Goal: Task Accomplishment & Management: Manage account settings

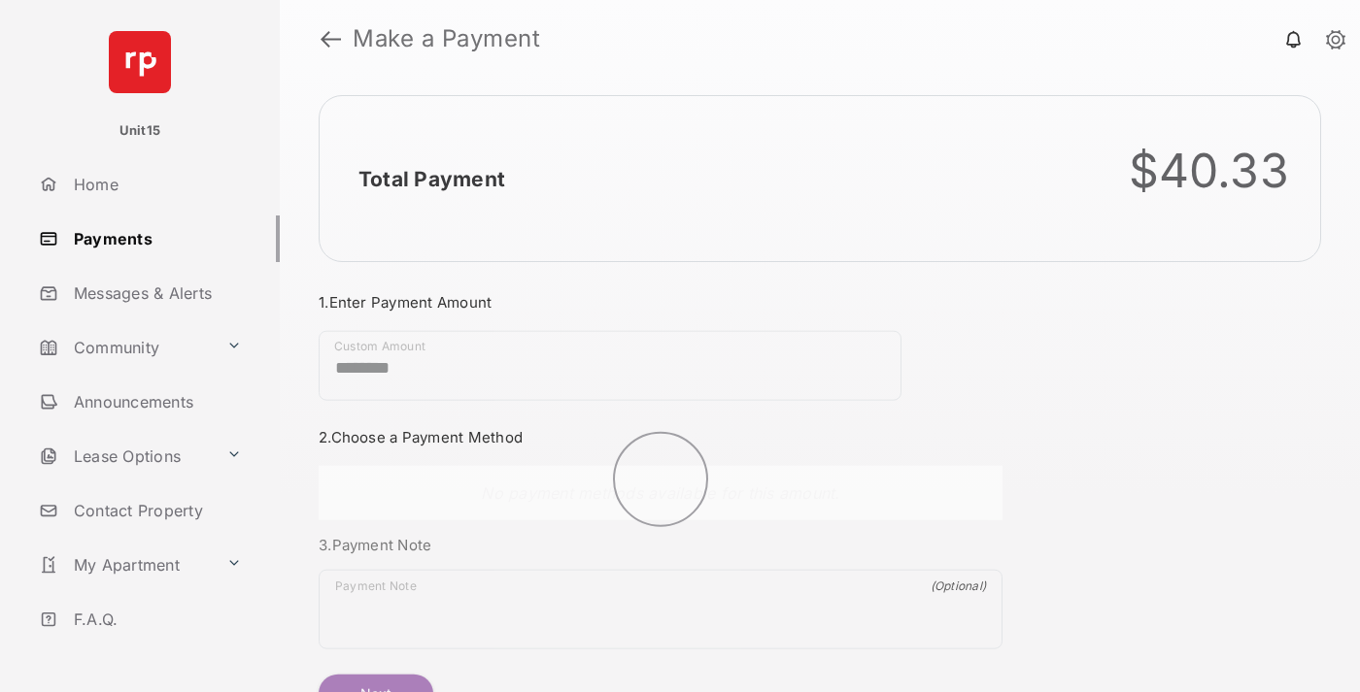
scroll to position [105, 0]
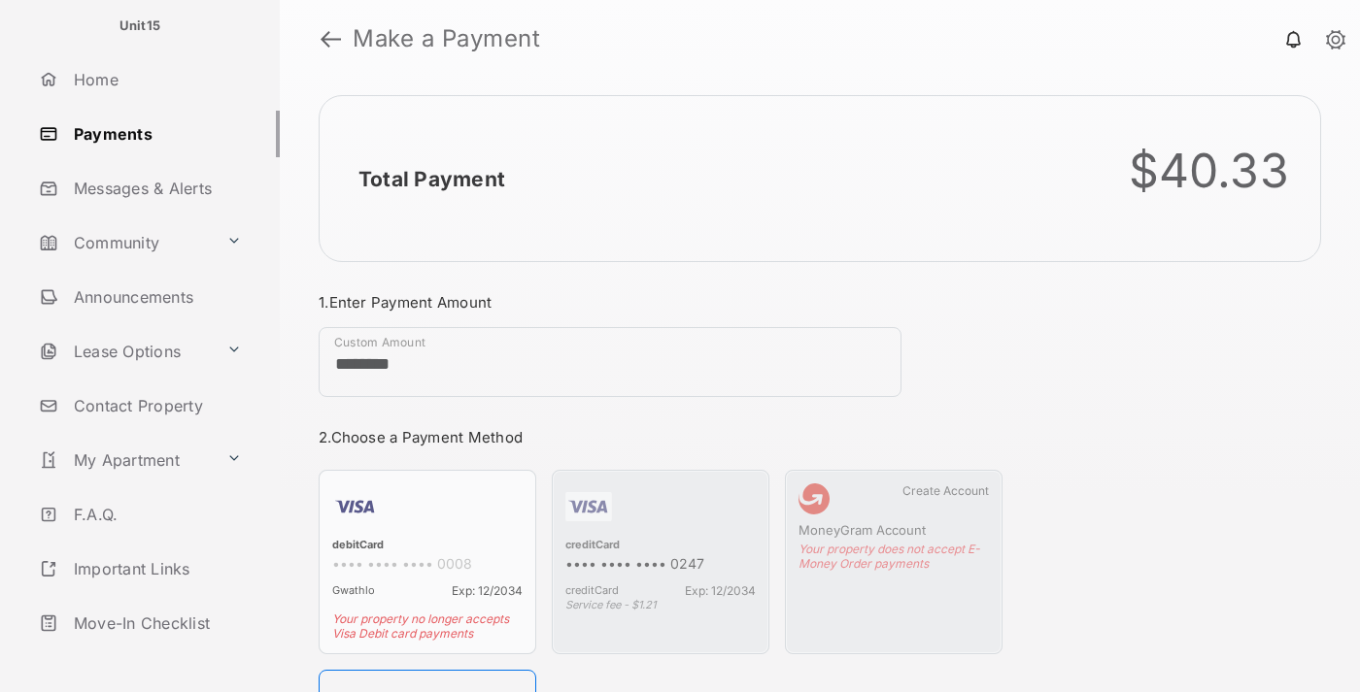
click at [152, 655] on link "Logout" at bounding box center [155, 678] width 249 height 47
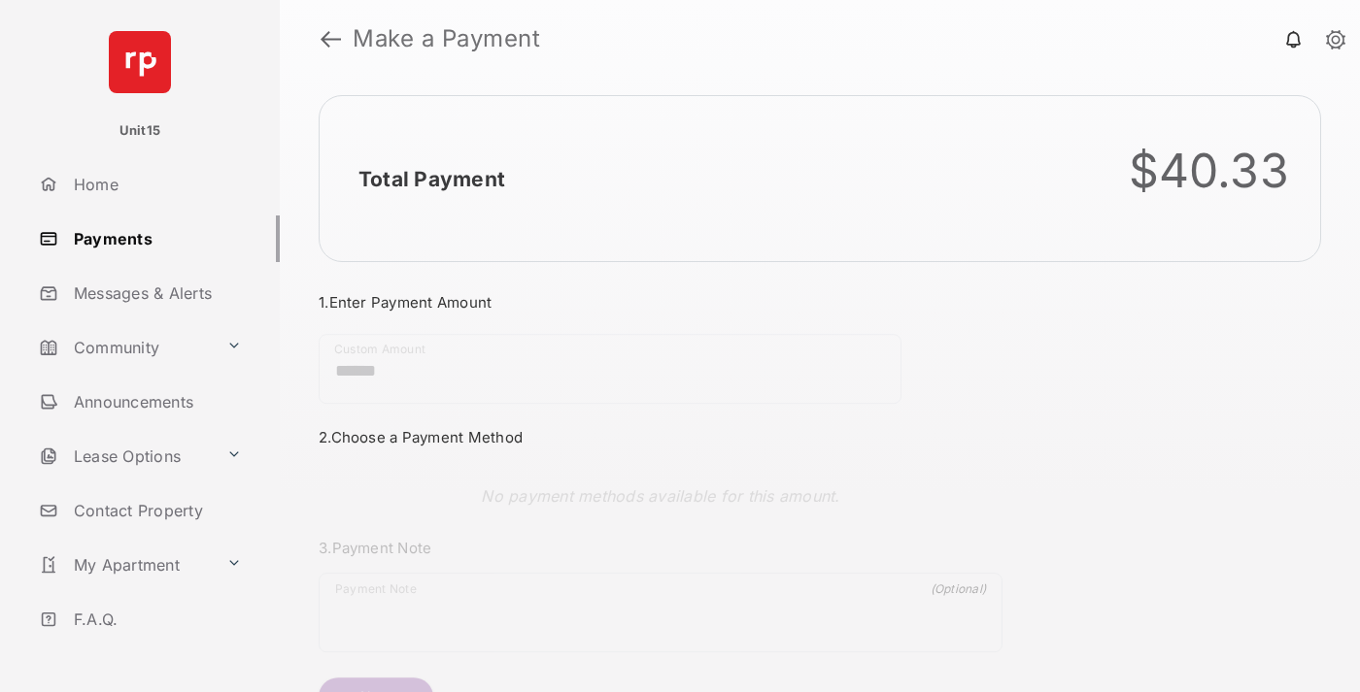
scroll to position [105, 0]
